Goal: Transaction & Acquisition: Book appointment/travel/reservation

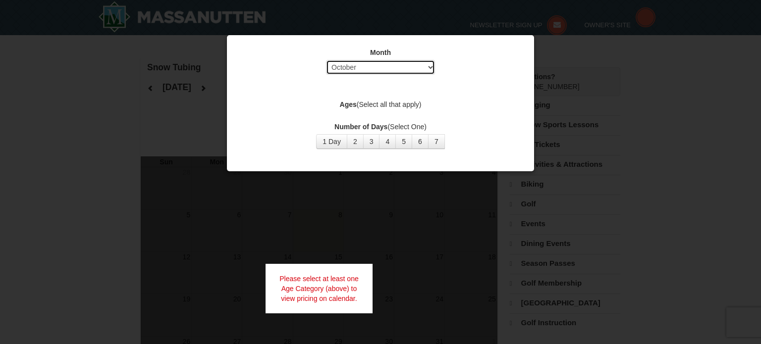
click at [433, 63] on select "Select October November December January February March April May June July Aug…" at bounding box center [380, 67] width 109 height 15
select select "1"
click at [326, 60] on select "Select October November December January February March April May June July Aug…" at bounding box center [380, 67] width 109 height 15
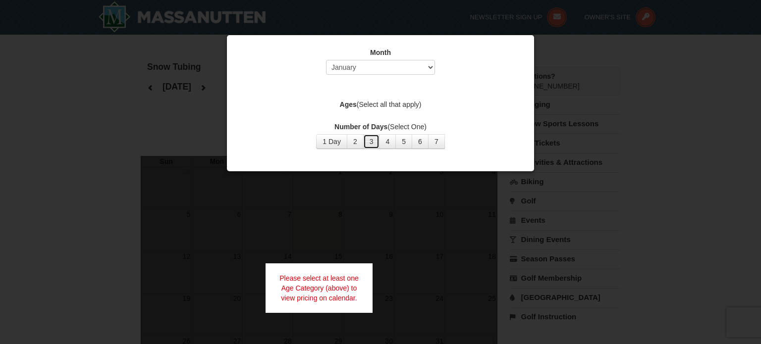
click at [374, 140] on button "3" at bounding box center [371, 141] width 17 height 15
click at [407, 212] on div at bounding box center [380, 172] width 761 height 344
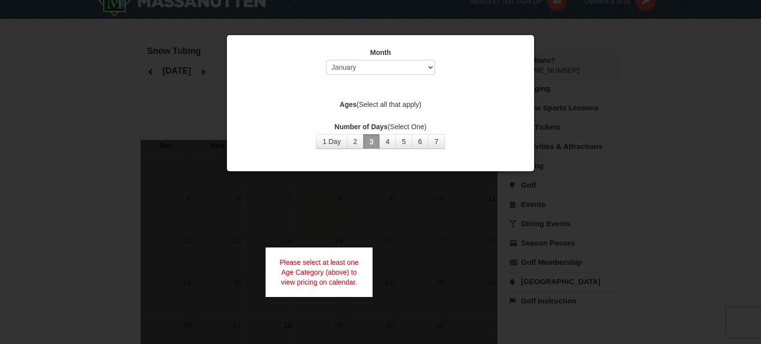
scroll to position [5, 0]
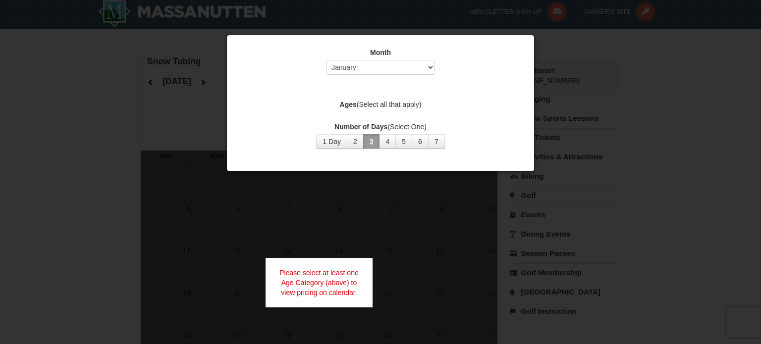
click at [500, 91] on div "Month Select October November December January February March April May June Ju…" at bounding box center [380, 98] width 297 height 116
click at [402, 106] on label "Ages (Select all that apply)" at bounding box center [380, 105] width 282 height 10
click at [343, 102] on strong "Ages" at bounding box center [348, 105] width 17 height 8
drag, startPoint x: 554, startPoint y: 312, endPoint x: 535, endPoint y: 269, distance: 46.6
click at [557, 288] on div at bounding box center [380, 172] width 761 height 344
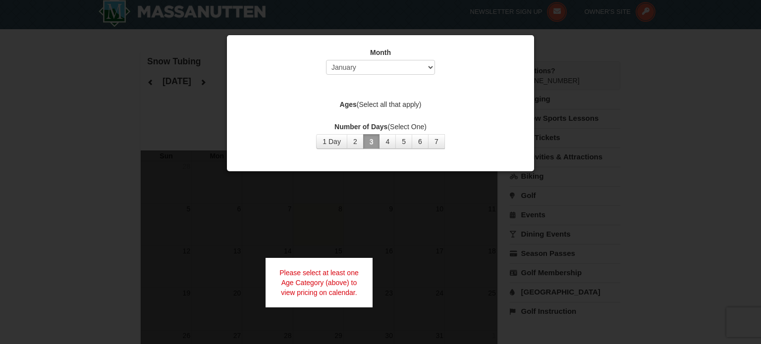
drag, startPoint x: 401, startPoint y: 215, endPoint x: 218, endPoint y: 133, distance: 200.6
click at [396, 200] on div at bounding box center [380, 172] width 761 height 344
drag, startPoint x: 218, startPoint y: 133, endPoint x: 106, endPoint y: 111, distance: 114.0
click at [170, 123] on div at bounding box center [380, 172] width 761 height 344
drag, startPoint x: 112, startPoint y: 165, endPoint x: 93, endPoint y: 147, distance: 26.6
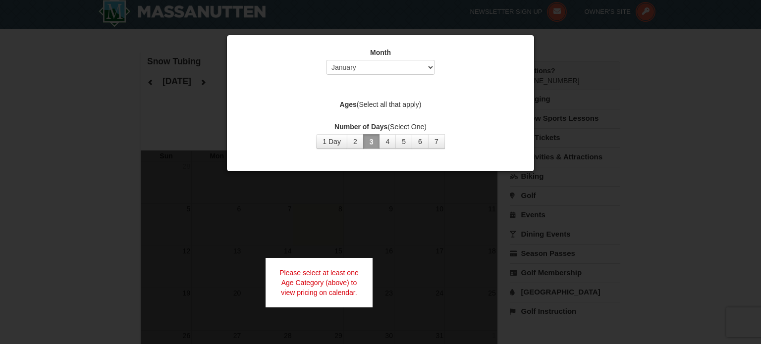
click at [95, 148] on div at bounding box center [380, 172] width 761 height 344
drag, startPoint x: 135, startPoint y: 189, endPoint x: 153, endPoint y: 187, distance: 18.0
click at [135, 184] on div at bounding box center [380, 172] width 761 height 344
drag, startPoint x: 292, startPoint y: 232, endPoint x: 331, endPoint y: 237, distance: 39.4
click at [292, 231] on div at bounding box center [380, 172] width 761 height 344
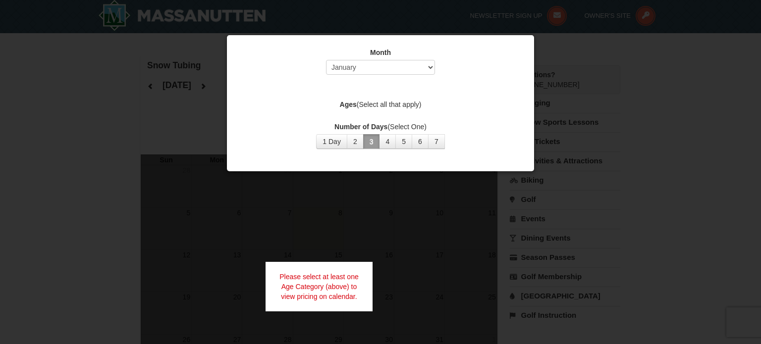
scroll to position [0, 0]
click at [319, 277] on div "Please select at least one Age Category (above) to view pricing on calendar." at bounding box center [318, 289] width 107 height 50
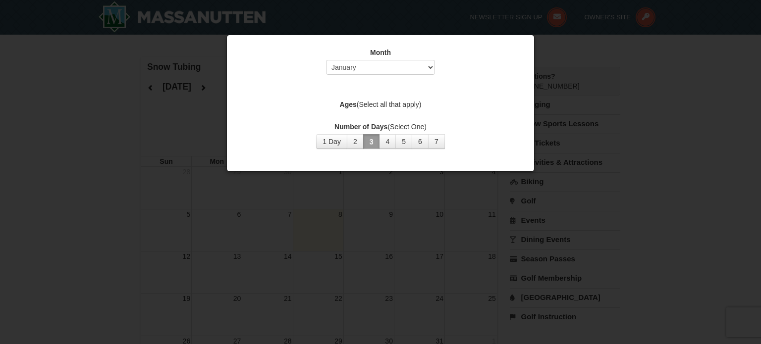
click at [394, 103] on label "Ages (Select all that apply)" at bounding box center [380, 105] width 282 height 10
click at [394, 97] on div "Month Select October November December January February March April May June Ju…" at bounding box center [380, 98] width 297 height 116
click at [349, 102] on strong "Ages" at bounding box center [348, 105] width 17 height 8
click at [402, 82] on div "Month Select October November December January February March April May June Ju…" at bounding box center [380, 98] width 297 height 116
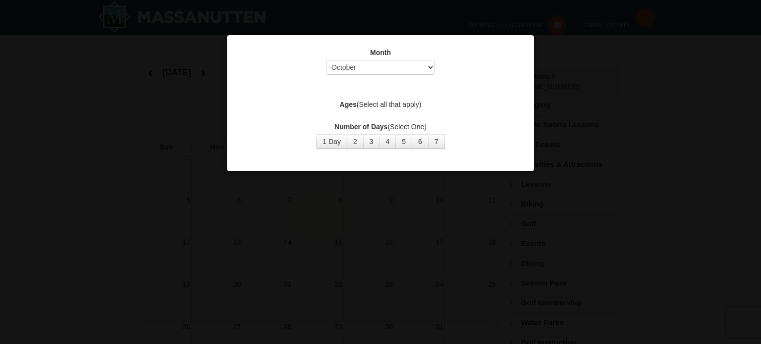
select select "10"
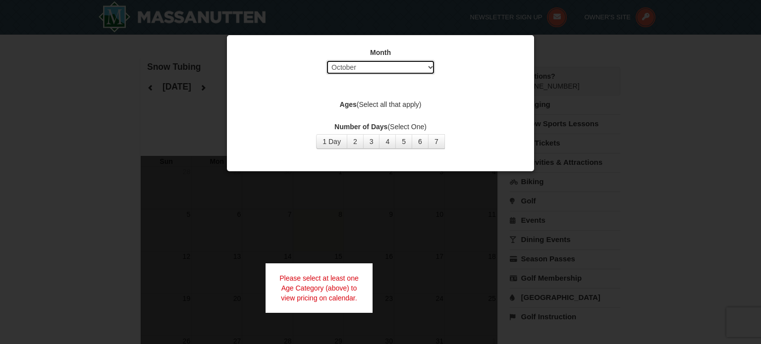
click at [430, 67] on select "Select October November December January February March April May June July Aug…" at bounding box center [380, 67] width 109 height 15
click at [376, 225] on div at bounding box center [380, 172] width 761 height 344
click at [518, 225] on div at bounding box center [380, 172] width 761 height 344
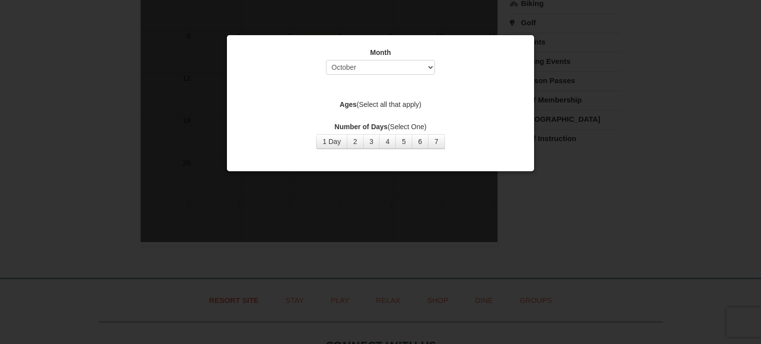
scroll to position [150, 0]
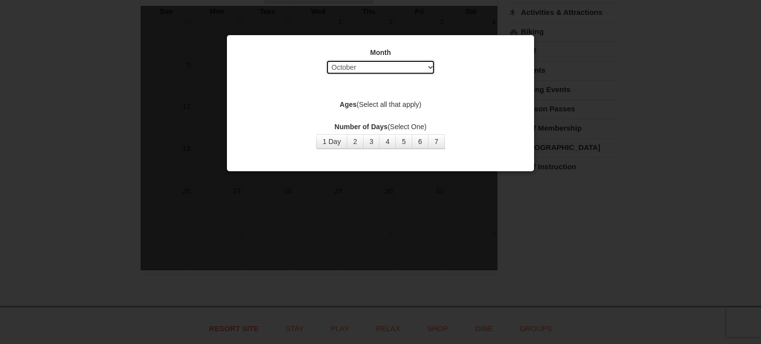
click at [430, 64] on select "Select October November December January February March April May June July Aug…" at bounding box center [380, 67] width 109 height 15
select select "2"
click at [326, 60] on select "Select October November December January February March April May June July Aug…" at bounding box center [380, 67] width 109 height 15
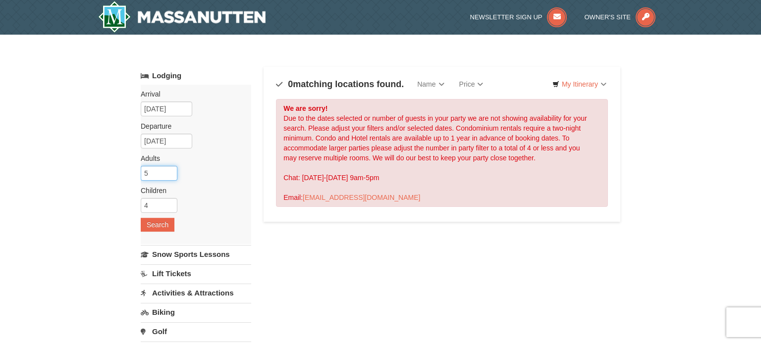
click at [170, 170] on input "5" at bounding box center [159, 173] width 37 height 15
click at [172, 178] on input "5" at bounding box center [159, 173] width 37 height 15
click at [172, 177] on input "4" at bounding box center [159, 173] width 37 height 15
click at [172, 176] on input "3" at bounding box center [159, 173] width 37 height 15
type input "2"
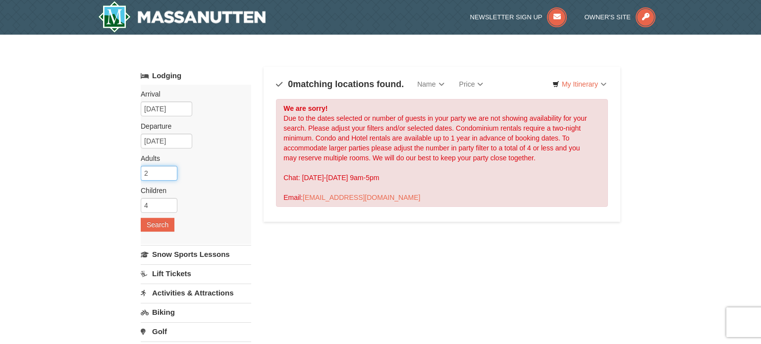
click at [172, 176] on input "2" at bounding box center [159, 173] width 37 height 15
click at [172, 208] on input "3" at bounding box center [159, 205] width 37 height 15
type input "2"
click at [172, 208] on input "2" at bounding box center [159, 205] width 37 height 15
click at [158, 221] on button "Search" at bounding box center [158, 225] width 34 height 14
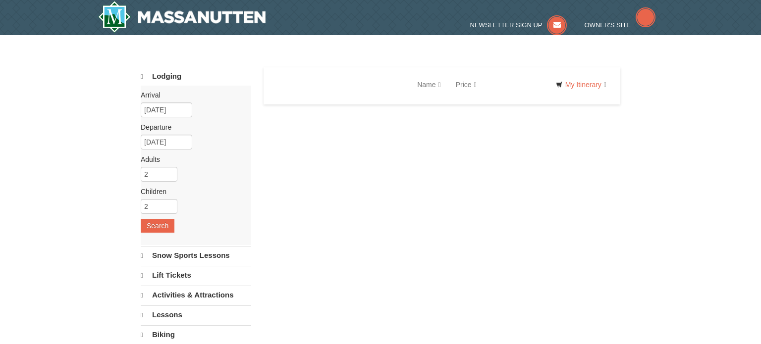
select select "10"
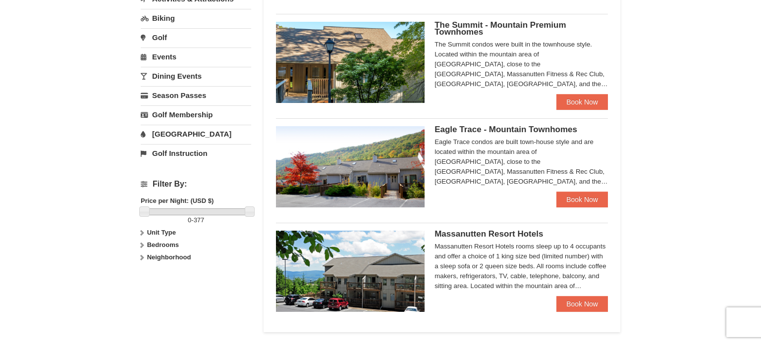
scroll to position [299, 0]
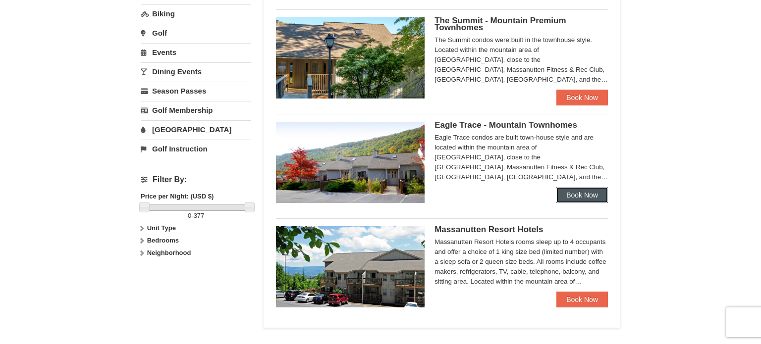
click at [576, 194] on link "Book Now" at bounding box center [582, 195] width 52 height 16
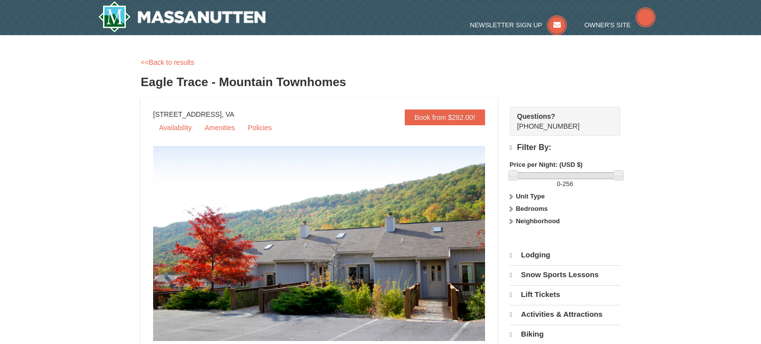
select select "10"
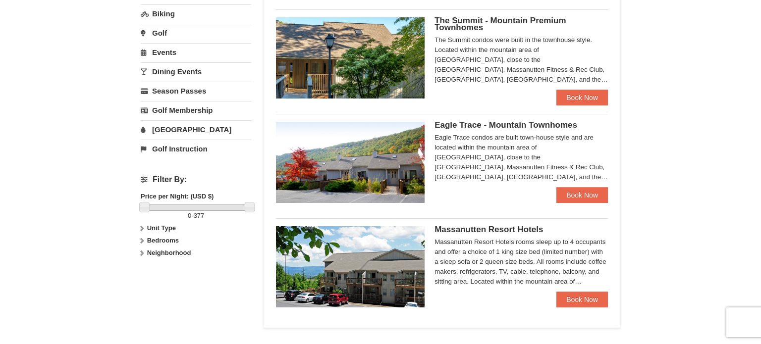
scroll to position [304, 0]
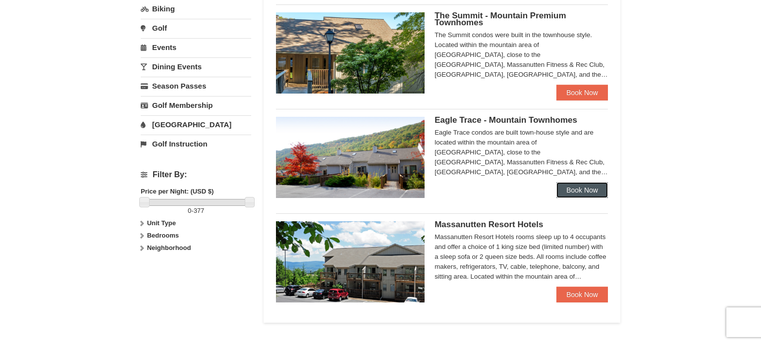
click at [596, 192] on link "Book Now" at bounding box center [582, 190] width 52 height 16
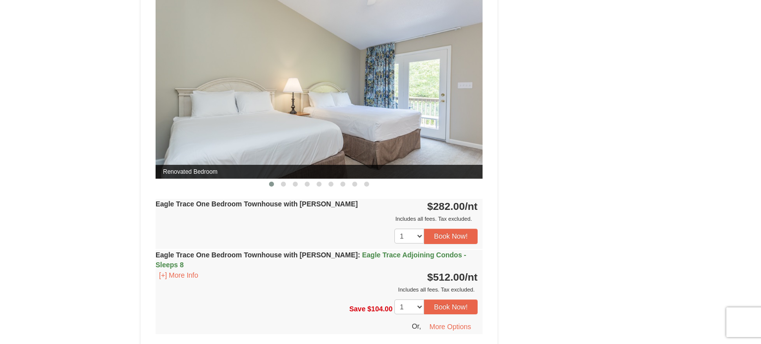
scroll to position [832, 0]
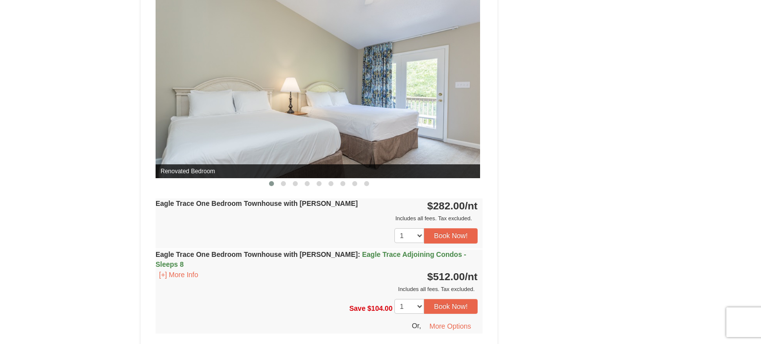
drag, startPoint x: 366, startPoint y: 126, endPoint x: 309, endPoint y: 130, distance: 57.6
click at [358, 127] on img at bounding box center [316, 89] width 327 height 179
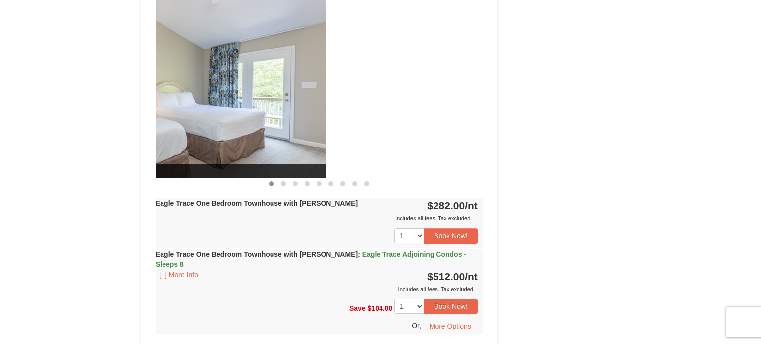
drag, startPoint x: 312, startPoint y: 124, endPoint x: 142, endPoint y: 115, distance: 170.1
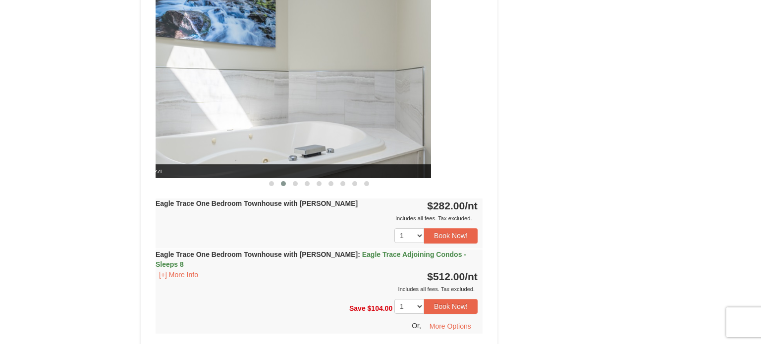
drag, startPoint x: 351, startPoint y: 99, endPoint x: 95, endPoint y: 96, distance: 255.6
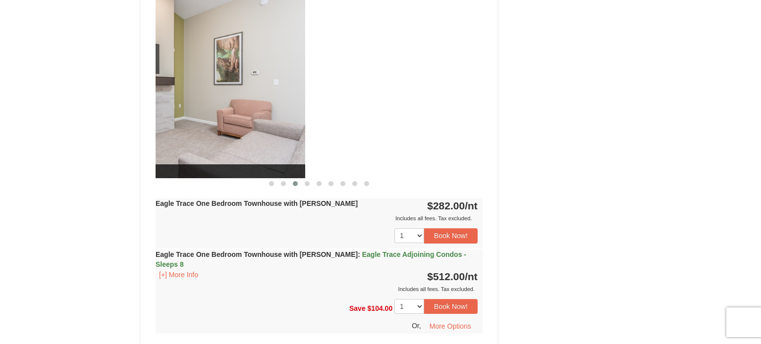
drag, startPoint x: 336, startPoint y: 92, endPoint x: 69, endPoint y: 61, distance: 268.7
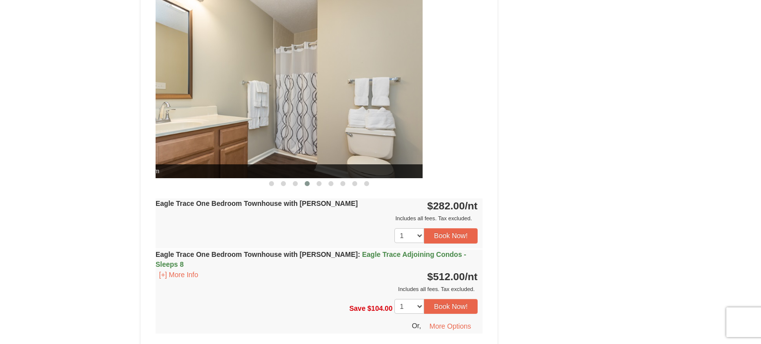
drag, startPoint x: 424, startPoint y: 110, endPoint x: 186, endPoint y: 103, distance: 237.4
click at [190, 104] on img at bounding box center [259, 89] width 327 height 179
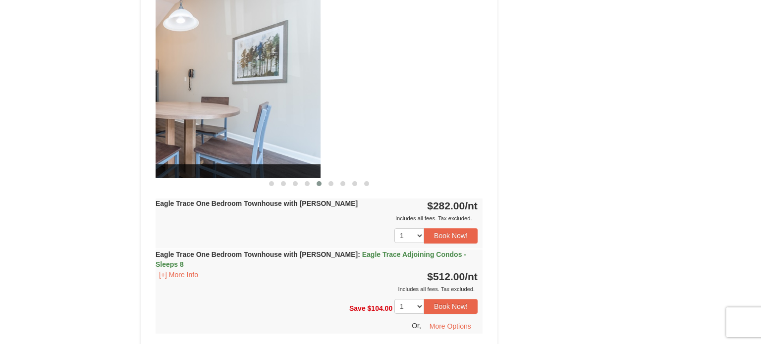
drag, startPoint x: 408, startPoint y: 100, endPoint x: 181, endPoint y: 97, distance: 226.9
click at [182, 97] on img at bounding box center [157, 89] width 327 height 179
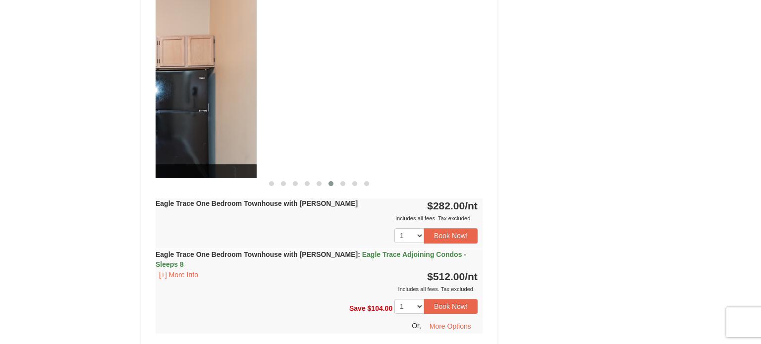
drag, startPoint x: 394, startPoint y: 98, endPoint x: 147, endPoint y: 95, distance: 247.7
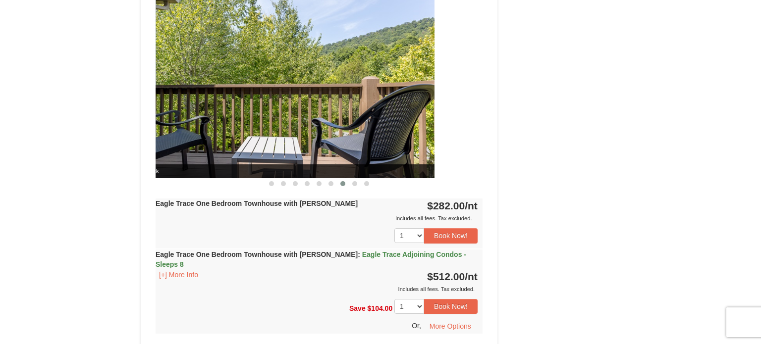
drag, startPoint x: 394, startPoint y: 112, endPoint x: 126, endPoint y: 88, distance: 269.1
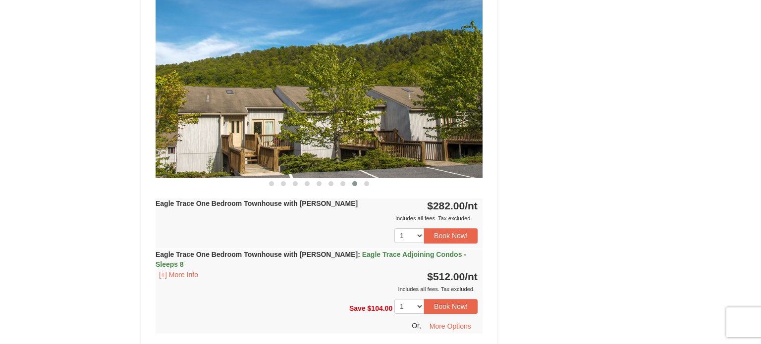
drag, startPoint x: 370, startPoint y: 106, endPoint x: 111, endPoint y: 80, distance: 259.8
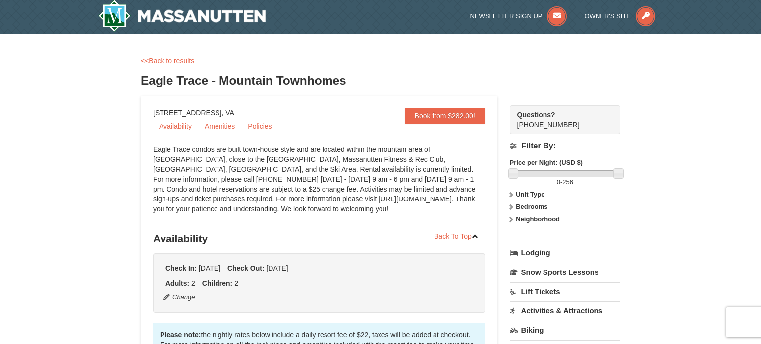
scroll to position [0, 0]
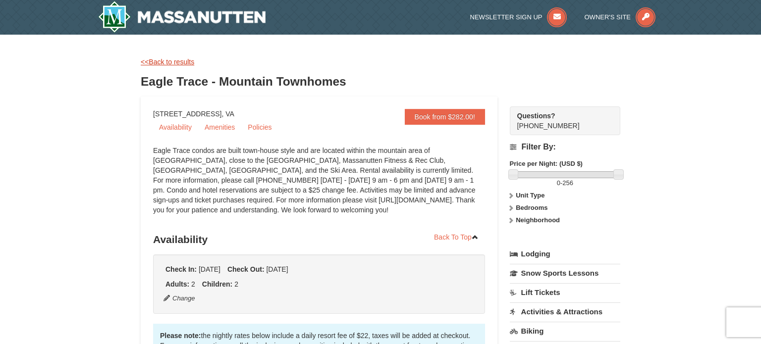
click at [164, 58] on link "<<Back to results" at bounding box center [167, 62] width 53 height 8
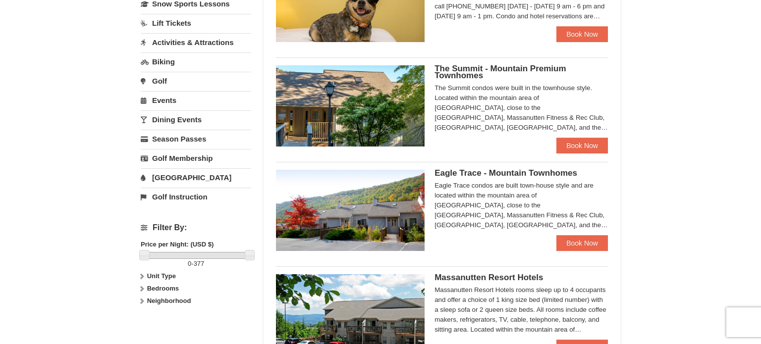
scroll to position [238, 0]
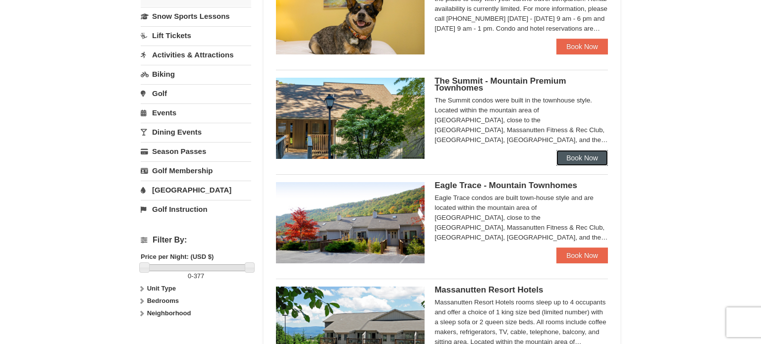
click at [586, 156] on link "Book Now" at bounding box center [582, 158] width 52 height 16
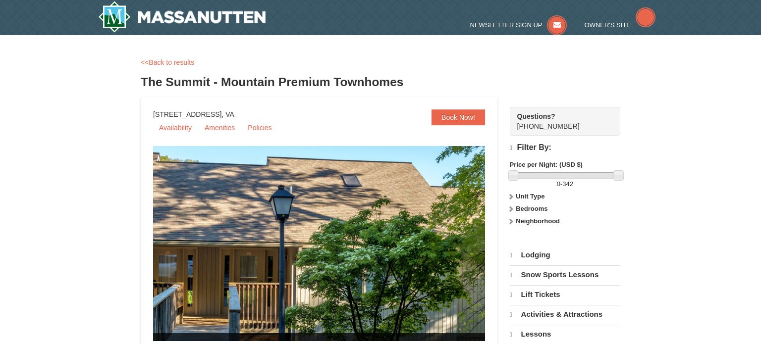
select select "10"
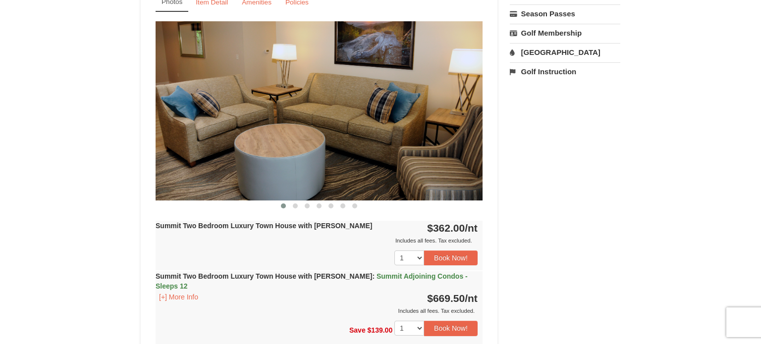
scroll to position [398, 0]
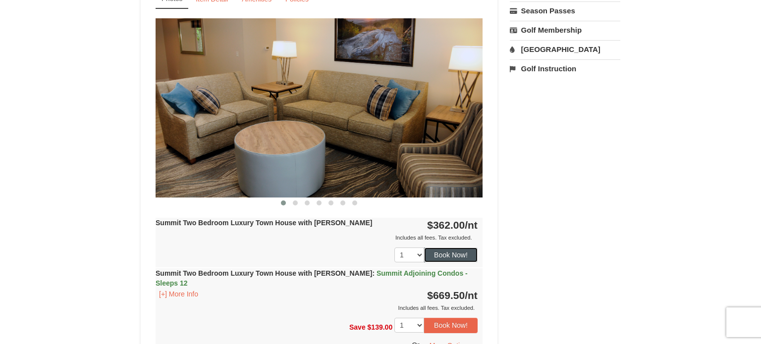
click at [457, 251] on button "Book Now!" at bounding box center [450, 255] width 53 height 15
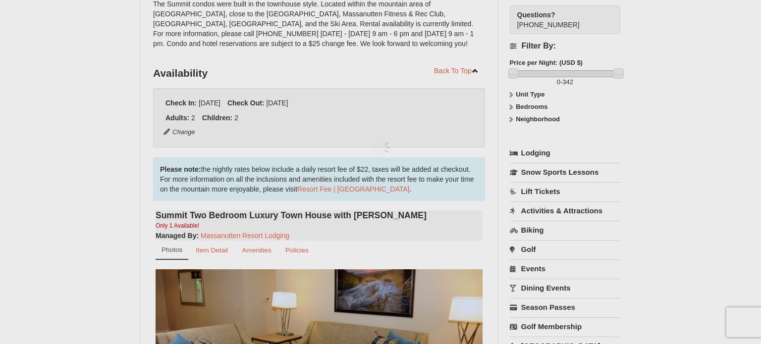
scroll to position [97, 0]
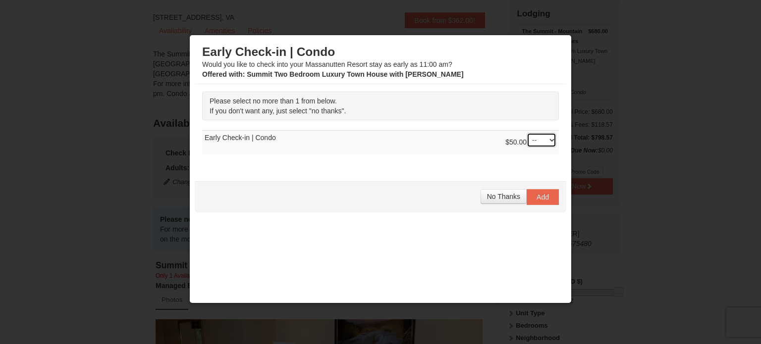
click at [555, 141] on select "-- 01" at bounding box center [542, 140] width 30 height 15
select select "1"
click at [527, 133] on select "-- 01" at bounding box center [542, 140] width 30 height 15
click at [537, 195] on span "Add" at bounding box center [542, 197] width 12 height 8
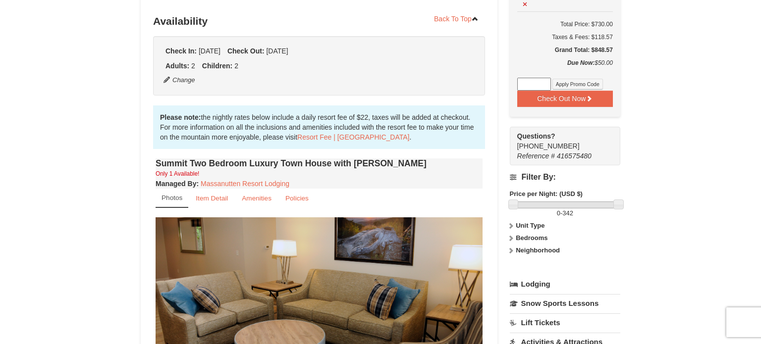
scroll to position [167, 0]
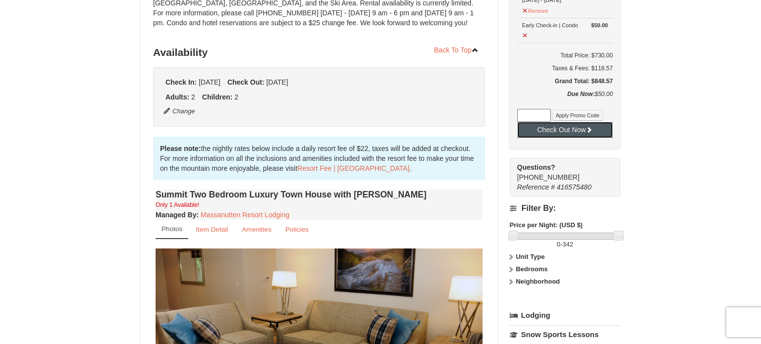
click at [552, 128] on button "Check Out Now" at bounding box center [565, 130] width 96 height 16
